Goal: Information Seeking & Learning: Learn about a topic

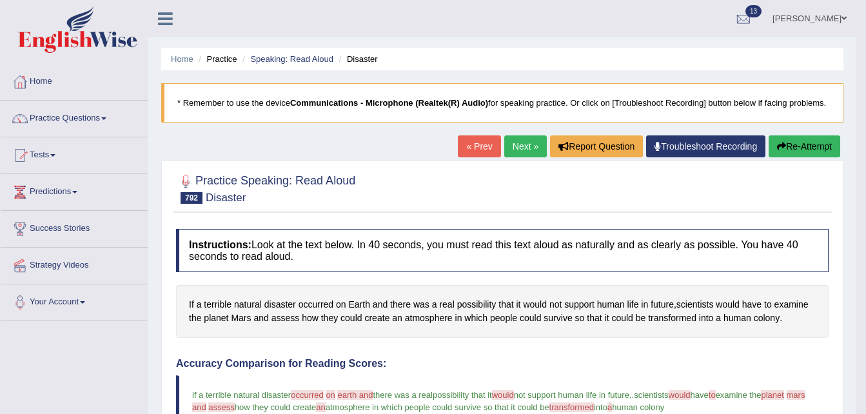
click at [520, 150] on link "Next »" at bounding box center [525, 146] width 43 height 22
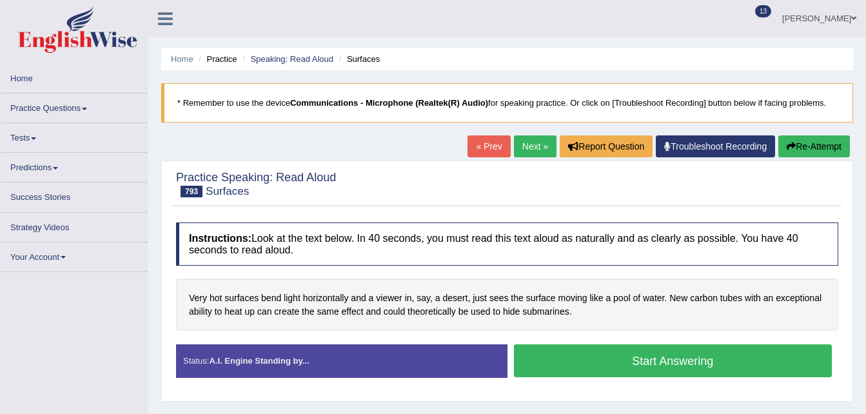
click at [641, 372] on button "Start Answering" at bounding box center [673, 360] width 318 height 33
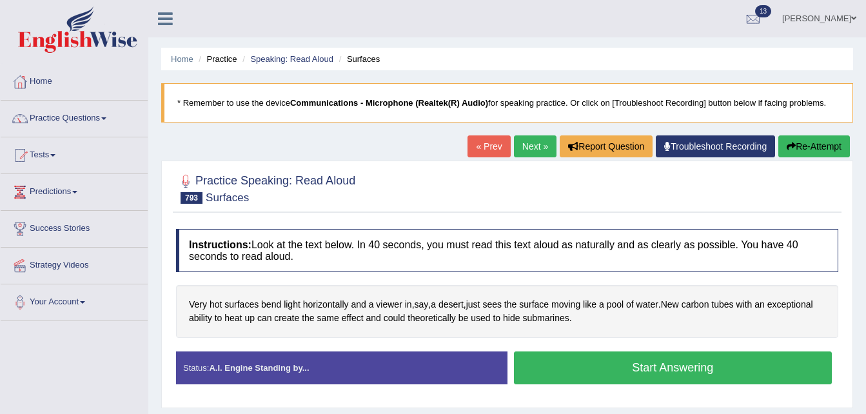
click at [688, 366] on button "Start Answering" at bounding box center [673, 367] width 318 height 33
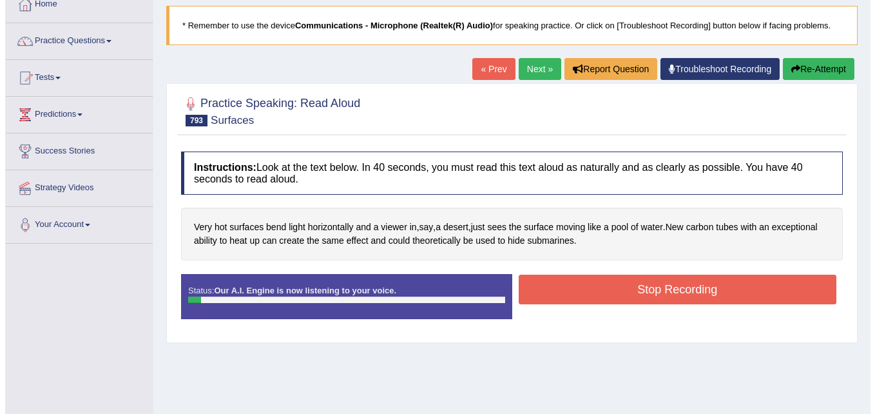
scroll to position [103, 0]
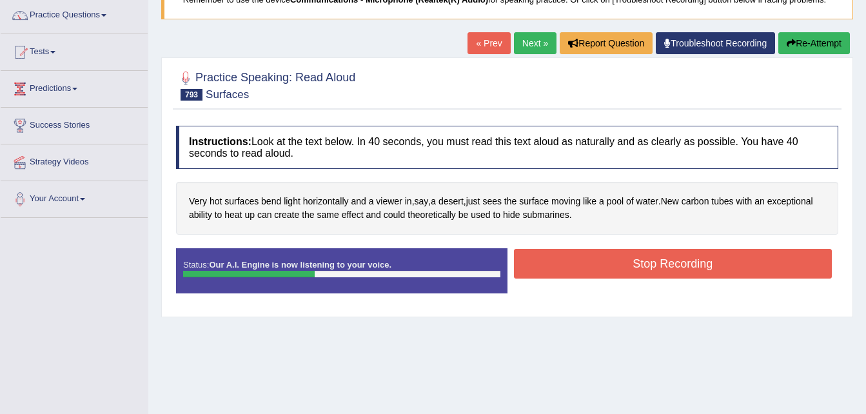
click at [639, 265] on button "Stop Recording" at bounding box center [673, 264] width 318 height 30
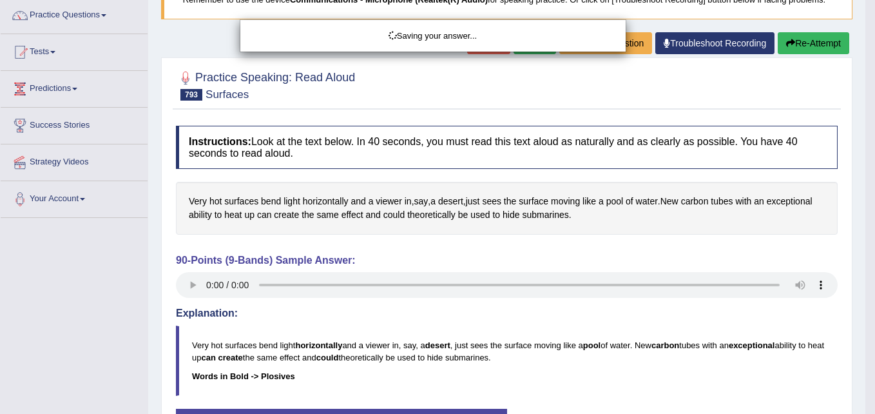
click at [865, 311] on html "Toggle navigation Home Practice Questions Speaking Practice Read Aloud Repeat S…" at bounding box center [437, 104] width 875 height 414
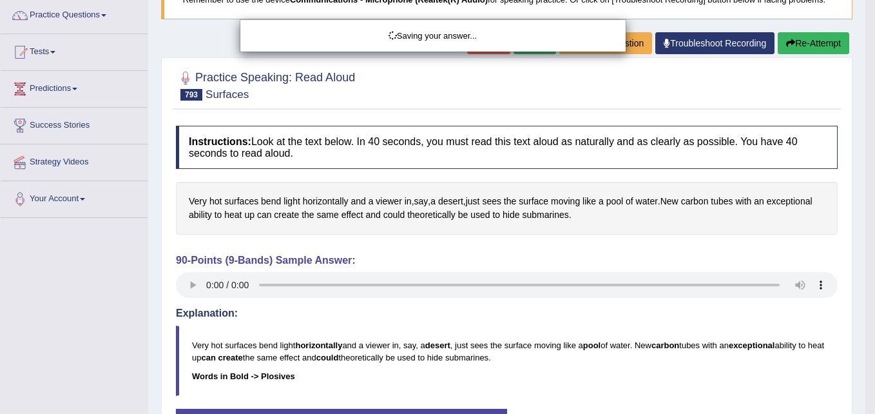
click at [865, 311] on html "Toggle navigation Home Practice Questions Speaking Practice Read Aloud Repeat S…" at bounding box center [437, 104] width 875 height 414
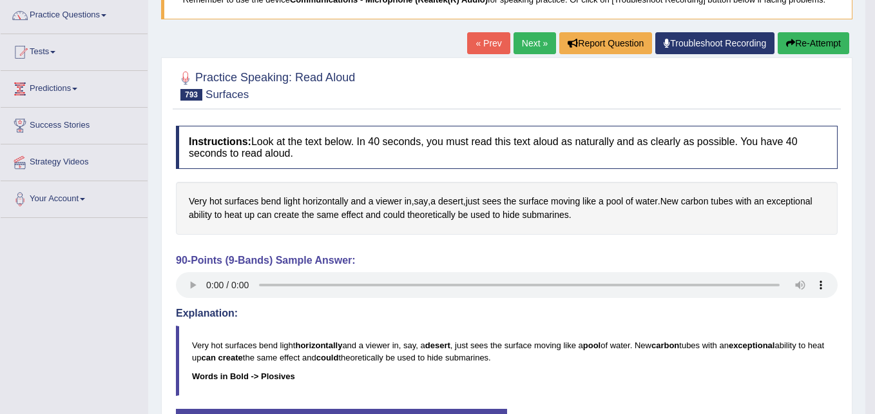
click at [865, 311] on html "Toggle navigation Home Practice Questions Speaking Practice Read Aloud Repeat S…" at bounding box center [437, 104] width 875 height 414
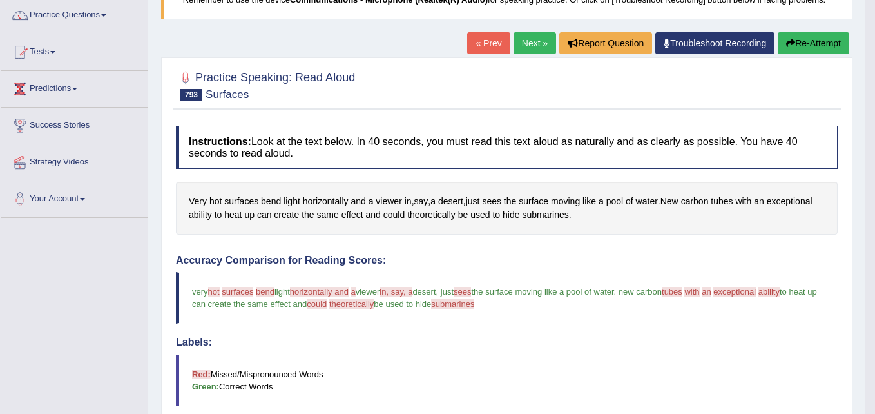
click at [865, 311] on html "Toggle navigation Home Practice Questions Speaking Practice Read Aloud Repeat S…" at bounding box center [437, 104] width 875 height 414
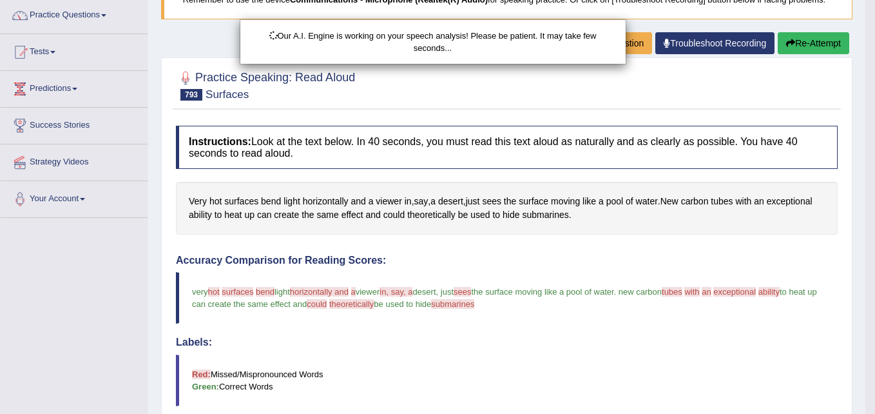
click at [865, 311] on html "Toggle navigation Home Practice Questions Speaking Practice Read Aloud Repeat S…" at bounding box center [437, 104] width 875 height 414
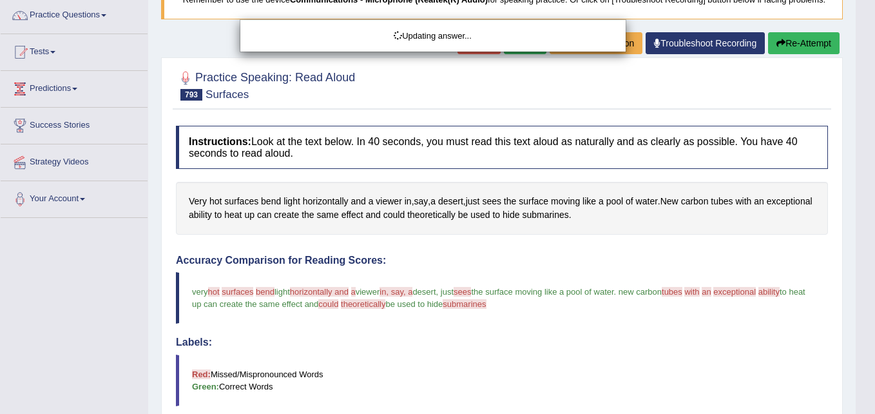
click at [865, 311] on html "Toggle navigation Home Practice Questions Speaking Practice Read Aloud Repeat S…" at bounding box center [437, 104] width 875 height 414
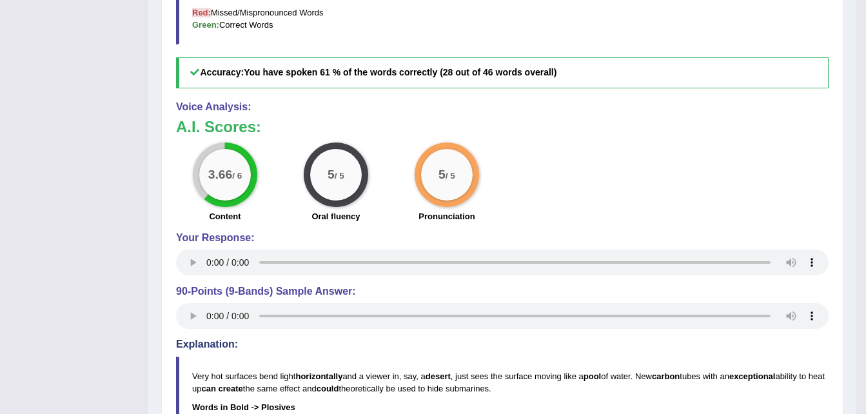
scroll to position [0, 0]
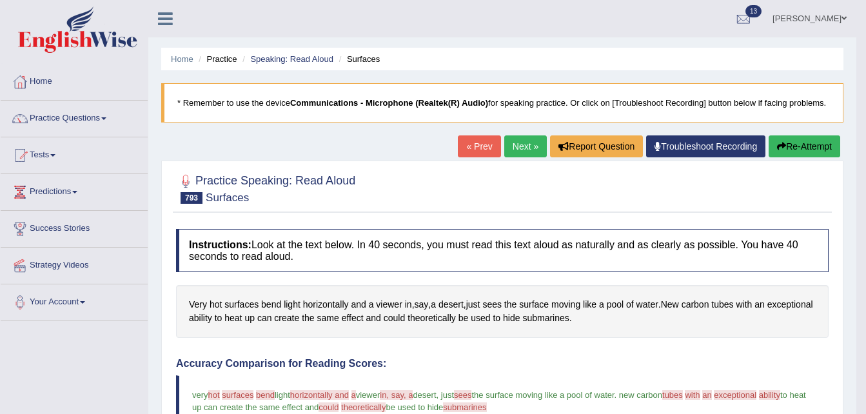
click at [516, 143] on link "Next »" at bounding box center [525, 146] width 43 height 22
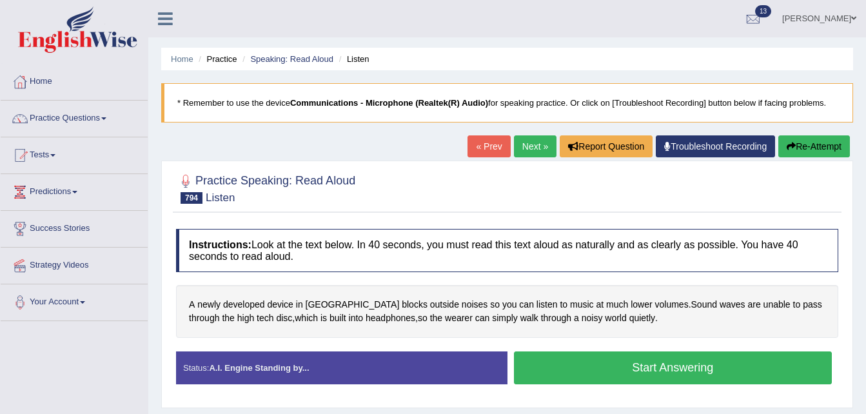
click at [655, 363] on button "Start Answering" at bounding box center [673, 367] width 318 height 33
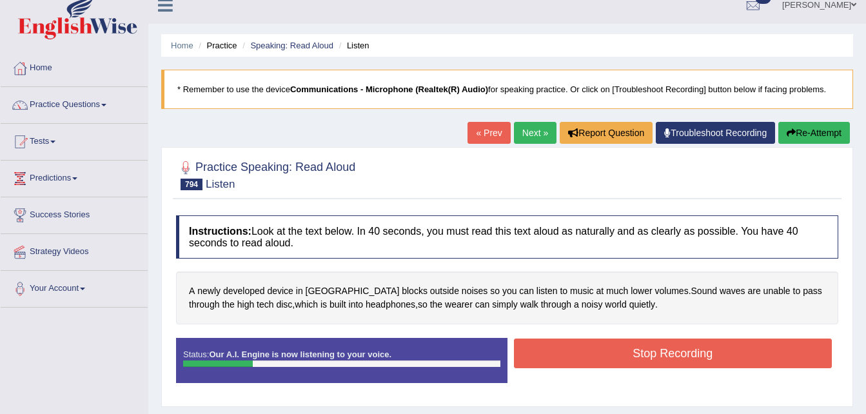
scroll to position [26, 0]
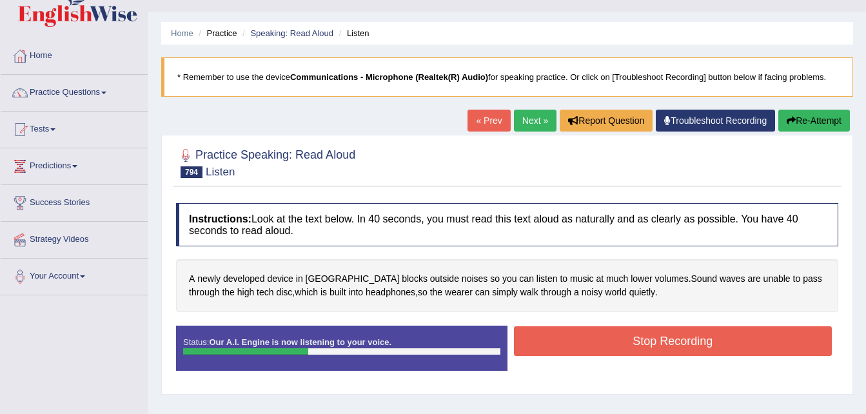
click at [701, 351] on button "Stop Recording" at bounding box center [673, 341] width 318 height 30
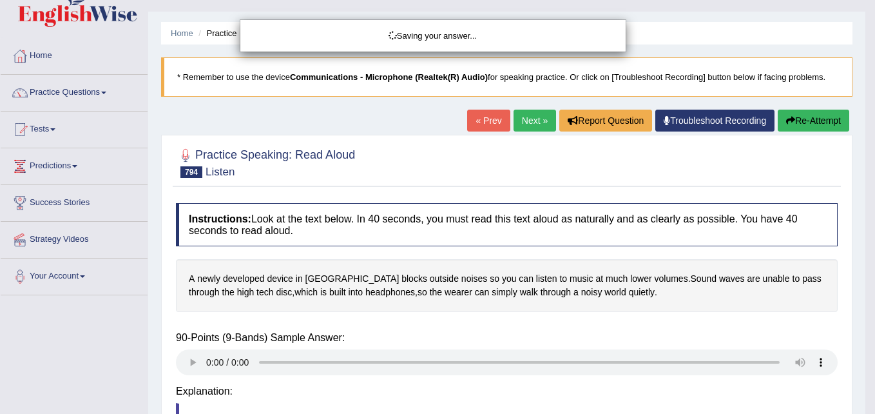
click at [865, 363] on html "Toggle navigation Home Practice Questions Speaking Practice Read Aloud Repeat S…" at bounding box center [437, 181] width 875 height 414
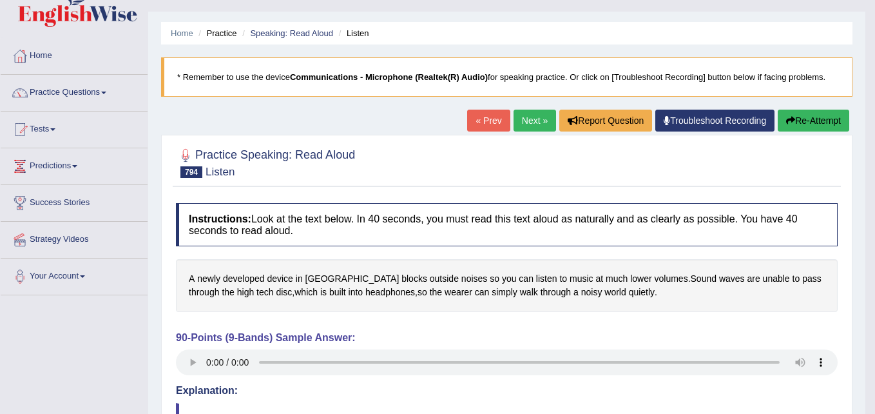
click at [865, 363] on html "Toggle navigation Home Practice Questions Speaking Practice Read Aloud Repeat S…" at bounding box center [437, 181] width 875 height 414
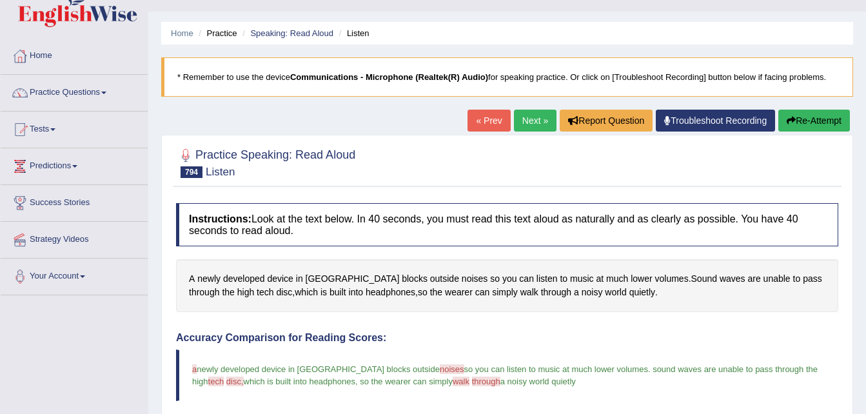
click at [865, 363] on html "Toggle navigation Home Practice Questions Speaking Practice Read Aloud Repeat S…" at bounding box center [433, 181] width 866 height 414
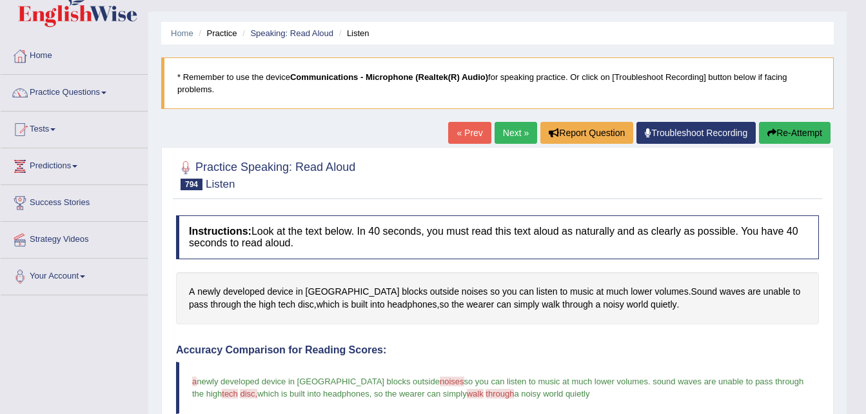
scroll to position [387, 0]
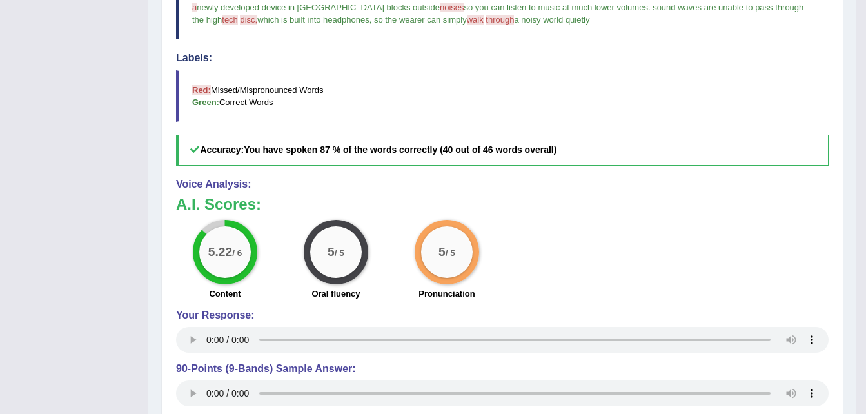
scroll to position [26, 0]
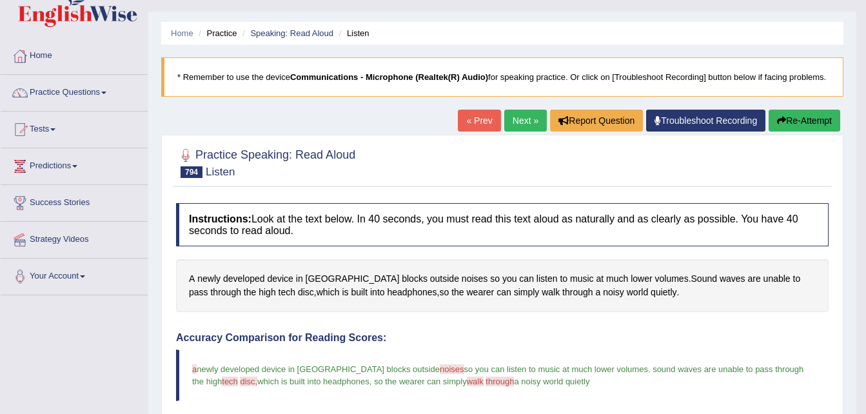
click at [525, 121] on link "Next »" at bounding box center [525, 121] width 43 height 22
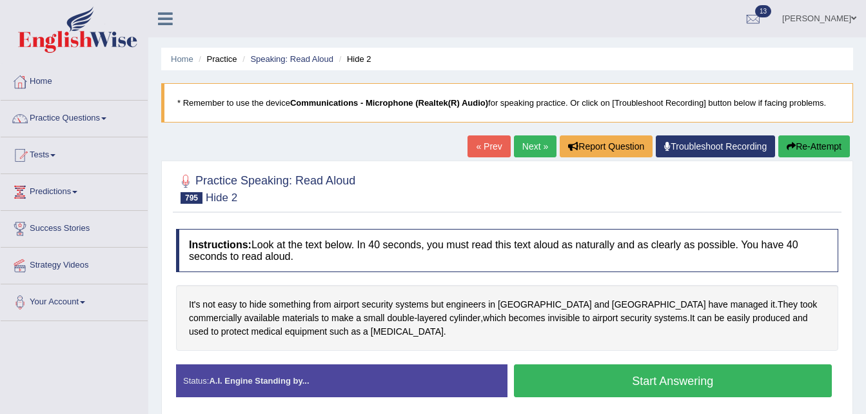
click at [576, 380] on button "Start Answering" at bounding box center [673, 380] width 318 height 33
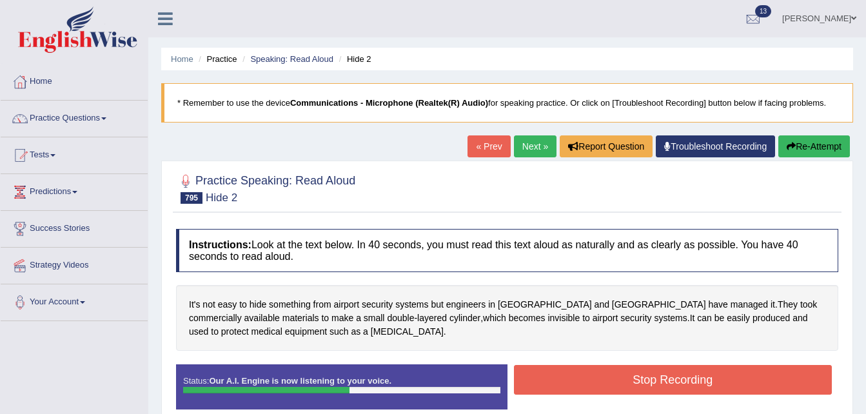
click at [631, 395] on div "Stop Recording" at bounding box center [672, 381] width 331 height 33
click at [631, 380] on button "Stop Recording" at bounding box center [673, 380] width 318 height 30
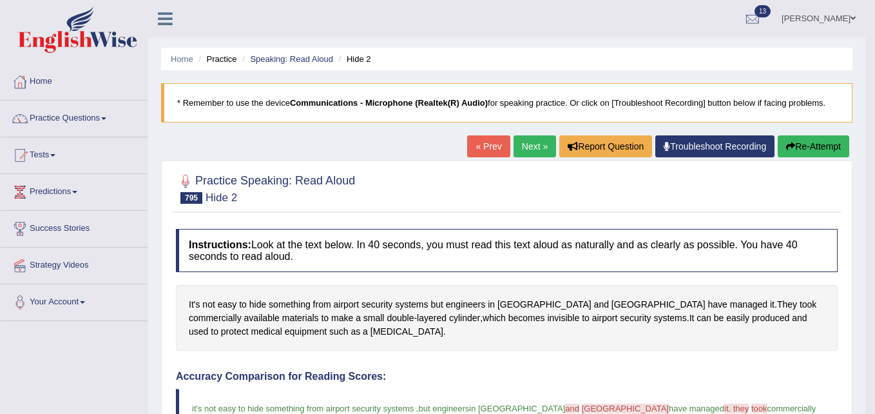
click at [865, 348] on html "Toggle navigation Home Practice Questions Speaking Practice Read Aloud Repeat S…" at bounding box center [437, 207] width 875 height 414
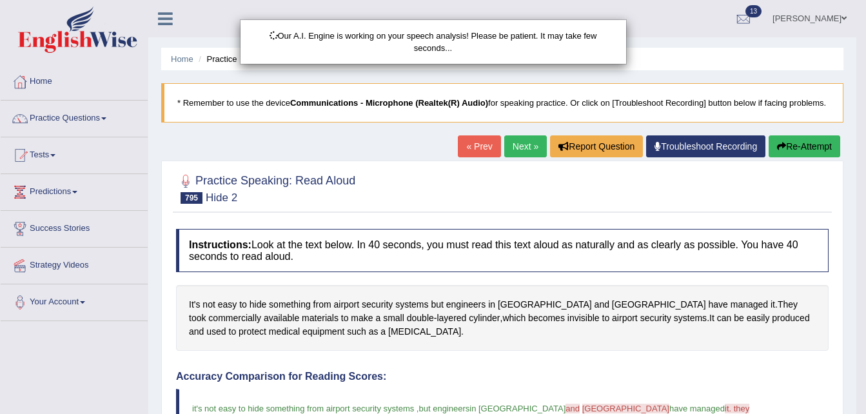
scroll to position [362, 0]
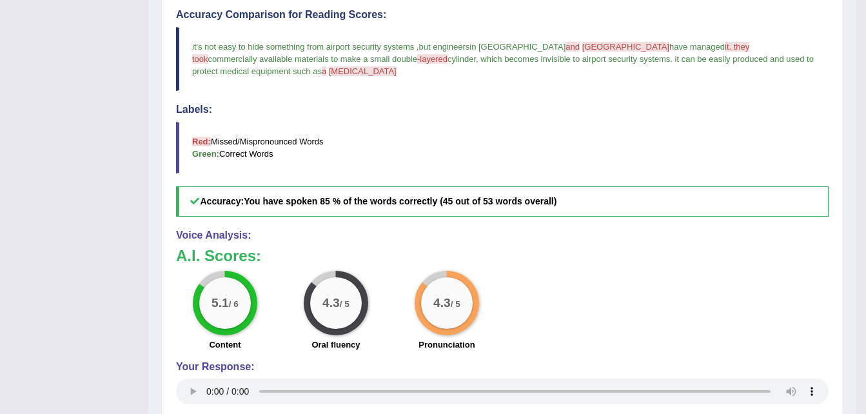
scroll to position [0, 0]
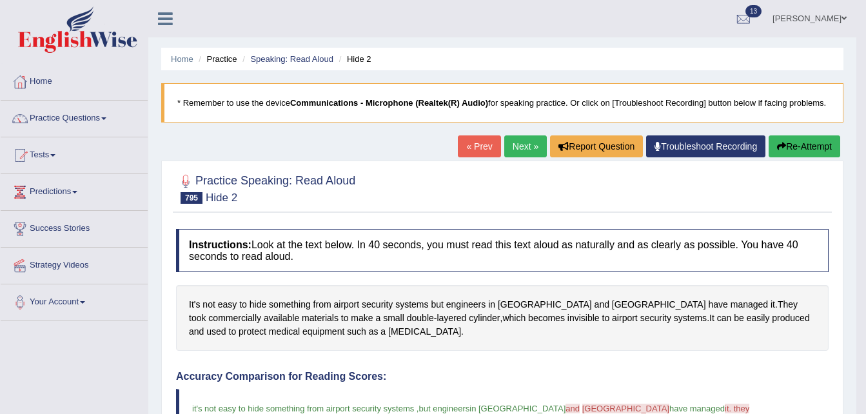
click at [525, 156] on link "Next »" at bounding box center [525, 146] width 43 height 22
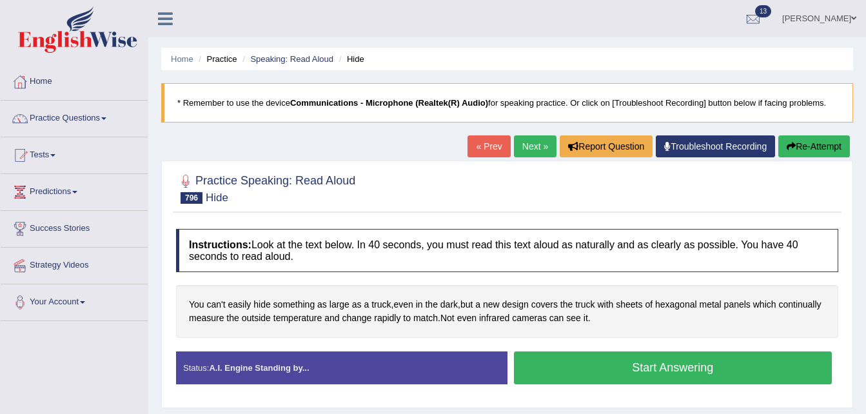
click at [636, 374] on button "Start Answering" at bounding box center [673, 367] width 318 height 33
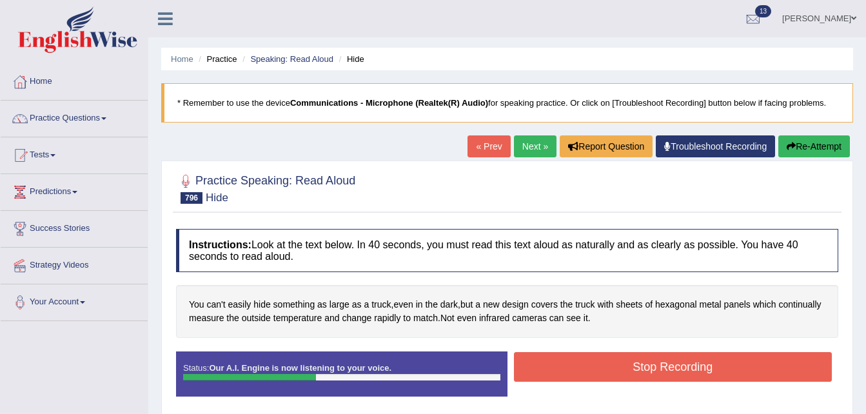
click at [617, 374] on button "Stop Recording" at bounding box center [673, 367] width 318 height 30
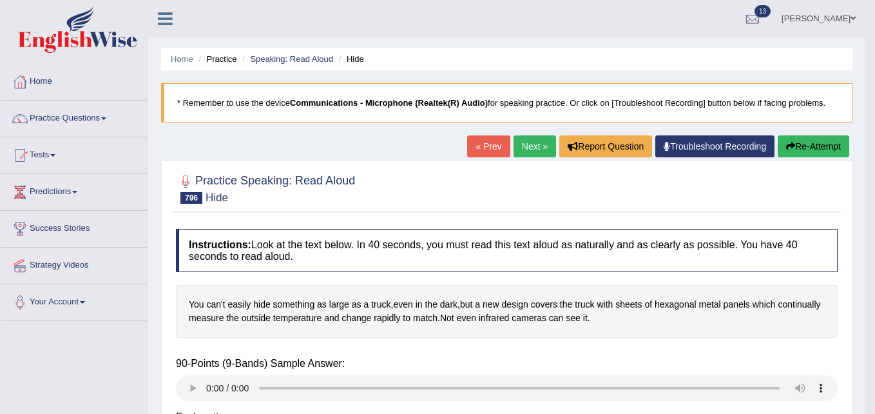
click at [865, 349] on html "Toggle navigation Home Practice Questions Speaking Practice Read Aloud Repeat S…" at bounding box center [437, 207] width 875 height 414
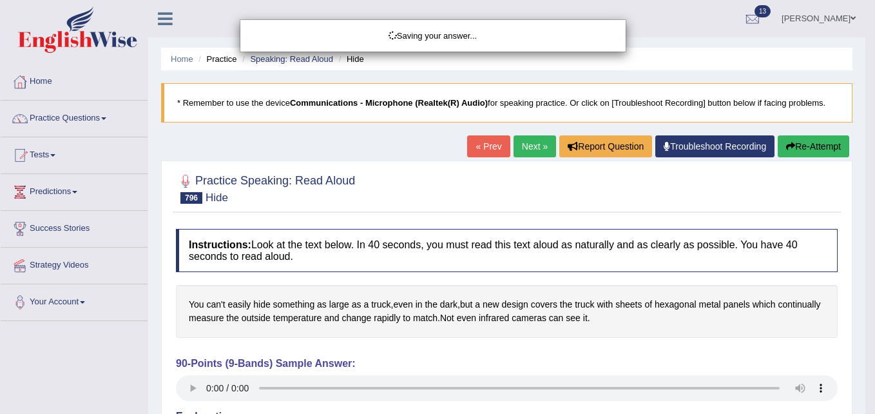
click at [865, 349] on html "Toggle navigation Home Practice Questions Speaking Practice Read Aloud Repeat S…" at bounding box center [437, 207] width 875 height 414
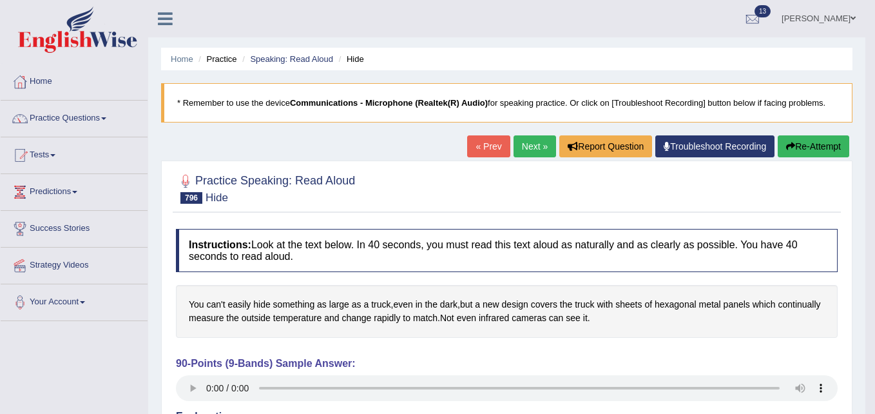
click at [865, 349] on html "Toggle navigation Home Practice Questions Speaking Practice Read Aloud Repeat S…" at bounding box center [437, 207] width 875 height 414
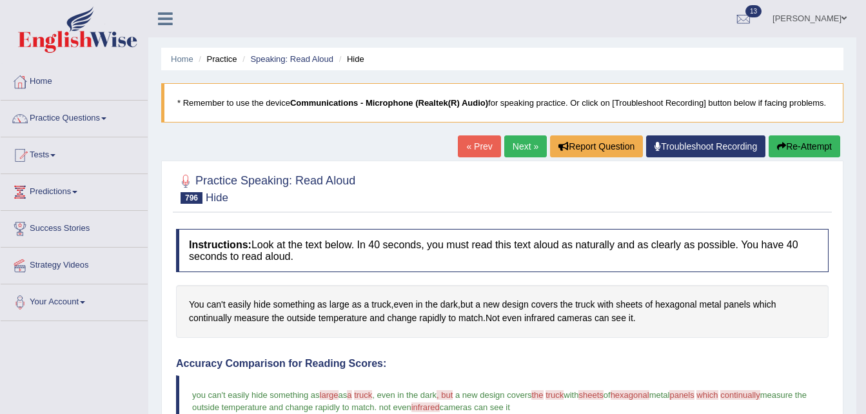
click at [865, 349] on html "Toggle navigation Home Practice Questions Speaking Practice Read Aloud Repeat S…" at bounding box center [433, 207] width 866 height 414
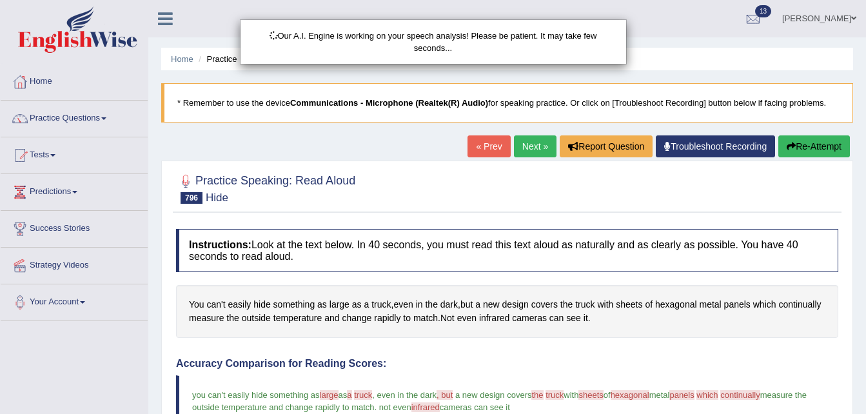
scroll to position [362, 0]
